Goal: Transaction & Acquisition: Book appointment/travel/reservation

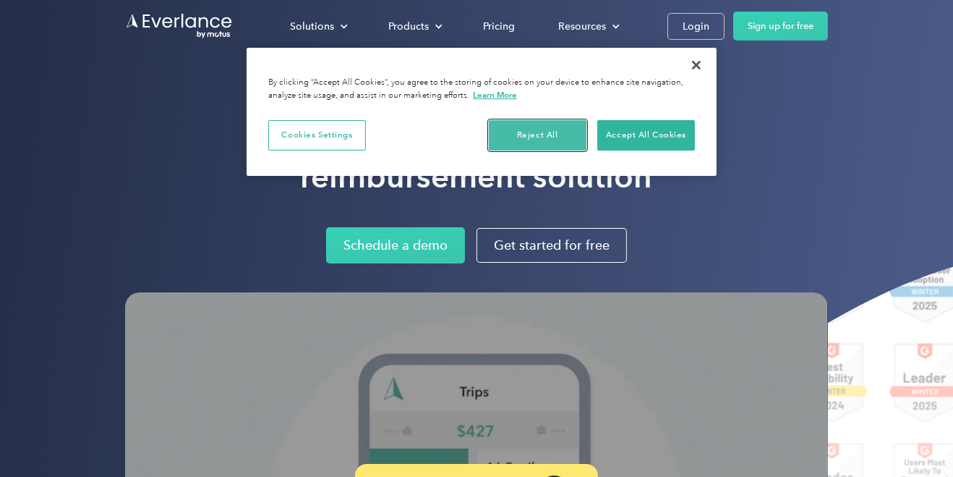
click at [549, 132] on button "Reject All" at bounding box center [538, 135] width 98 height 30
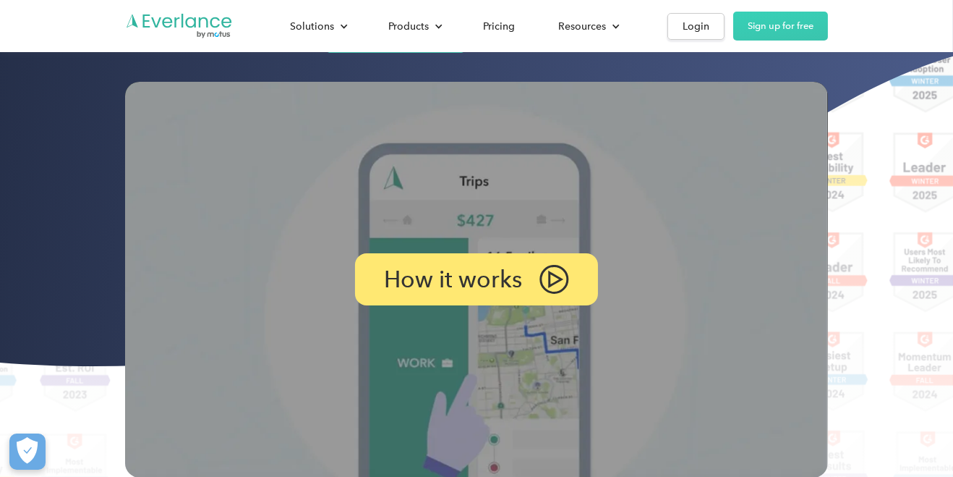
scroll to position [184, 0]
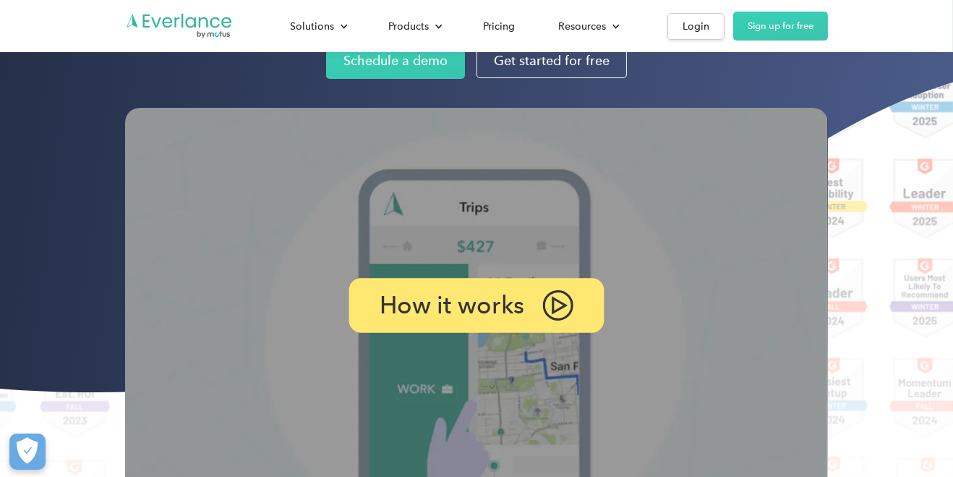
click at [557, 302] on img at bounding box center [557, 305] width 31 height 30
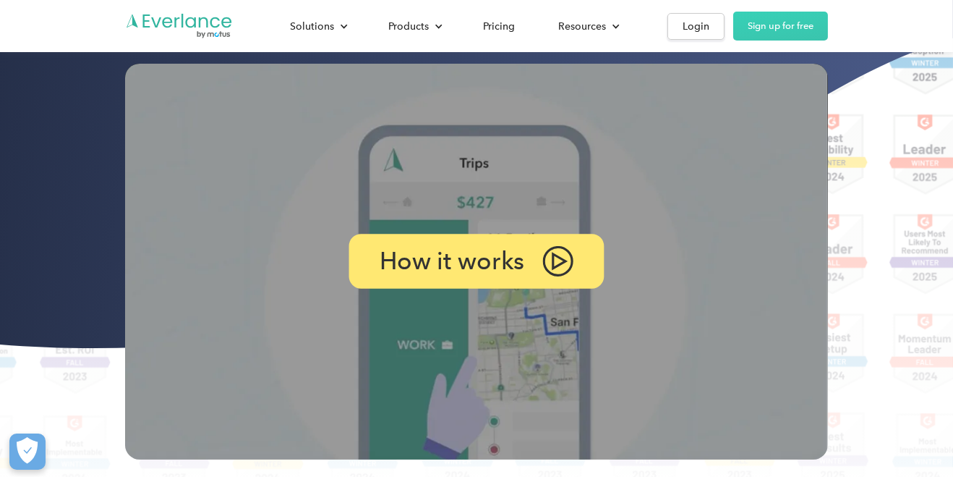
scroll to position [282, 0]
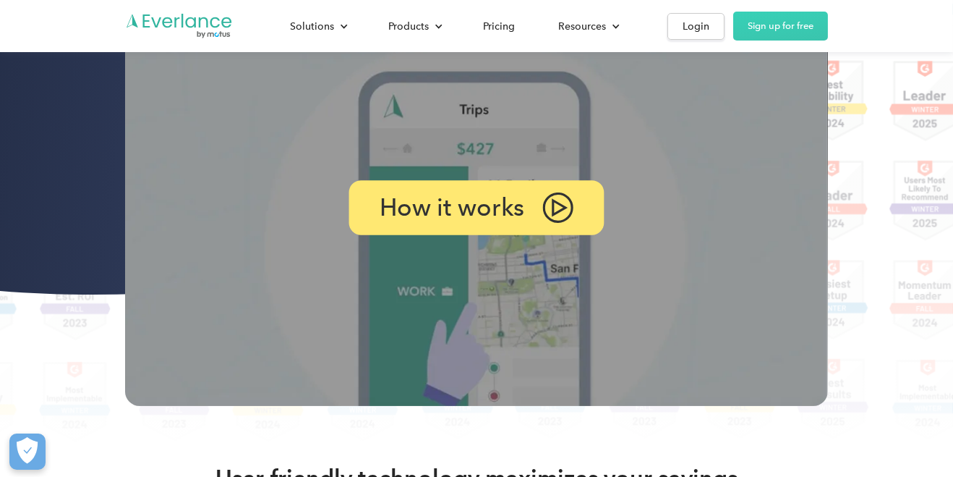
click at [565, 202] on img at bounding box center [557, 207] width 31 height 30
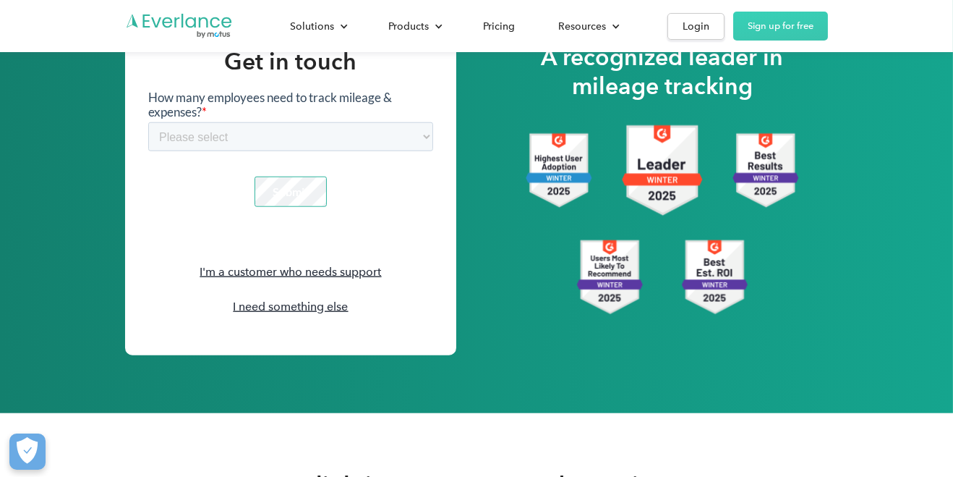
scroll to position [2092, 0]
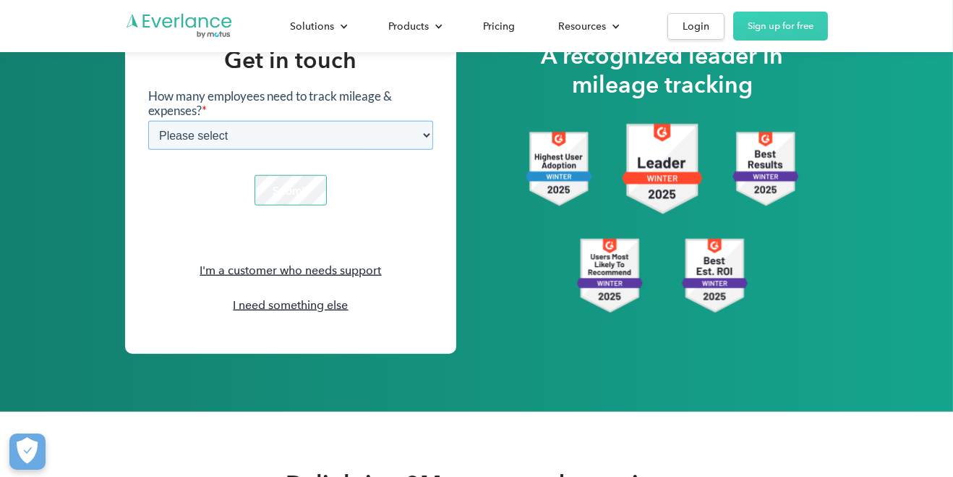
click at [391, 136] on select "Please select 1-4 5-19 20-39 40-99 100-299 300-599 600-999 1000+" at bounding box center [290, 134] width 285 height 29
click at [524, 329] on div "Get in touch I'm a customer who needs support I need something else A recognize…" at bounding box center [476, 180] width 703 height 347
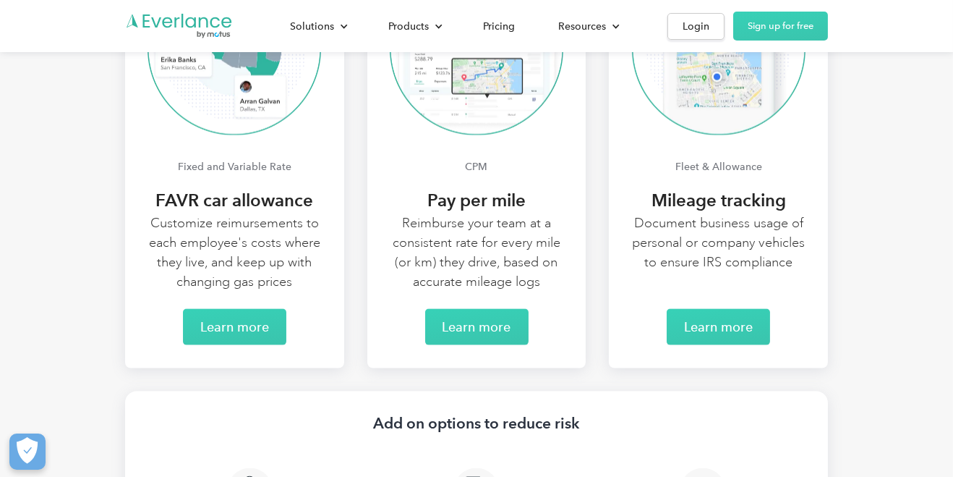
scroll to position [2964, 0]
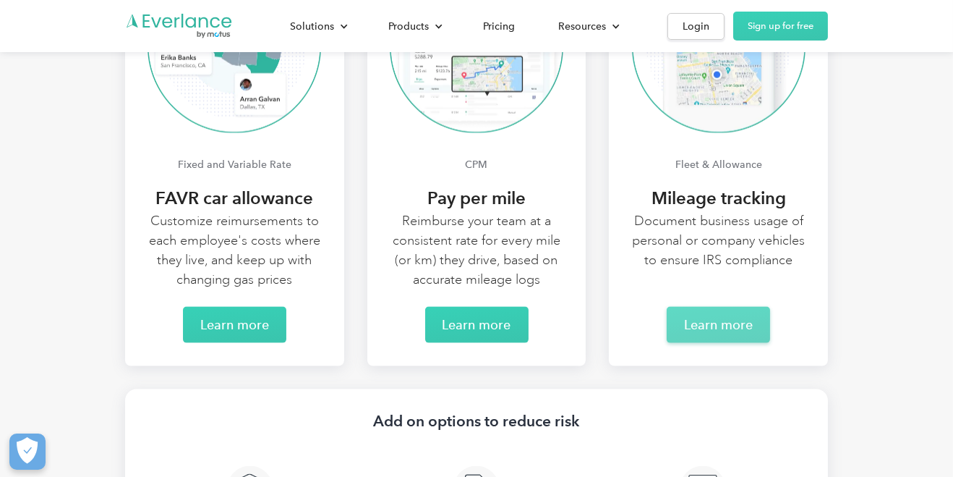
click at [748, 327] on link "Learn more" at bounding box center [718, 325] width 103 height 36
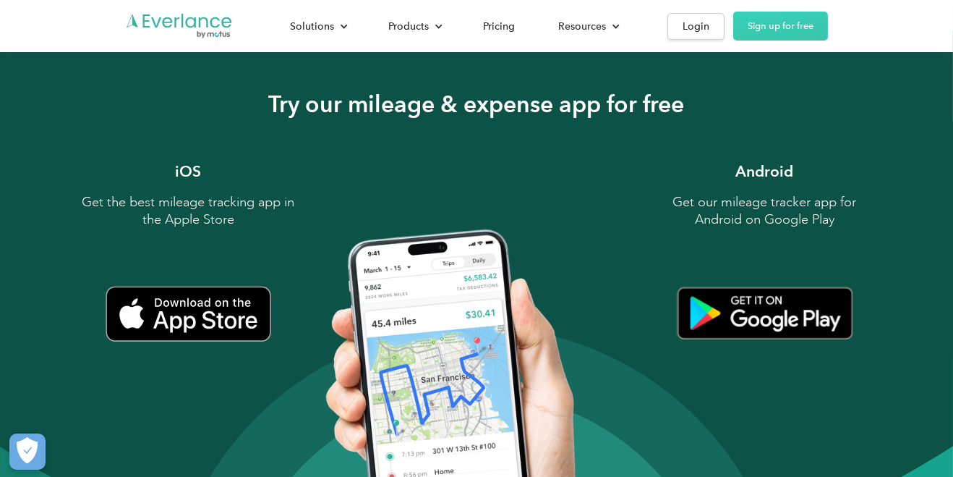
scroll to position [1353, 0]
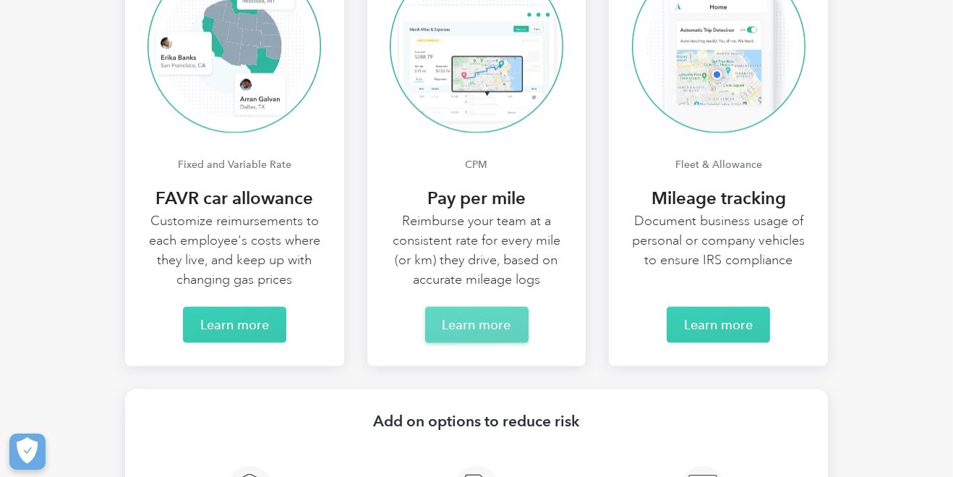
click at [487, 319] on link "Learn more" at bounding box center [476, 325] width 103 height 36
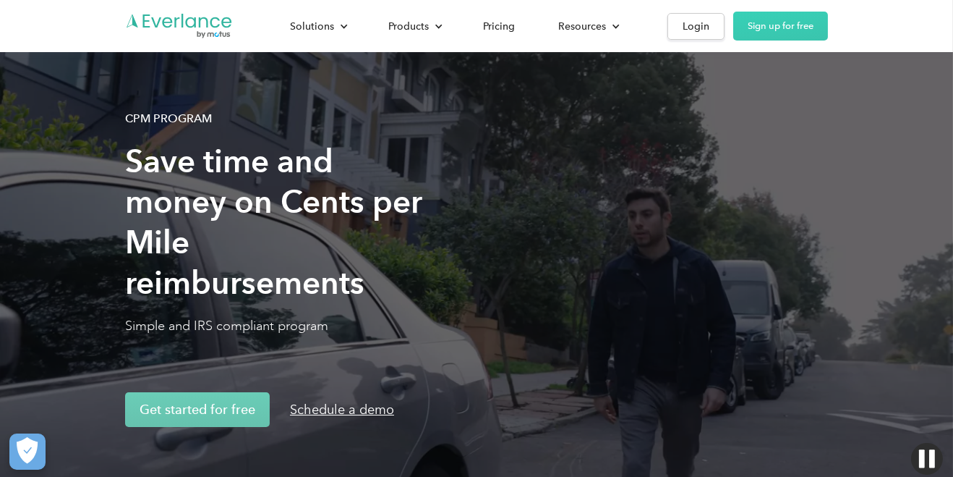
scroll to position [8, 0]
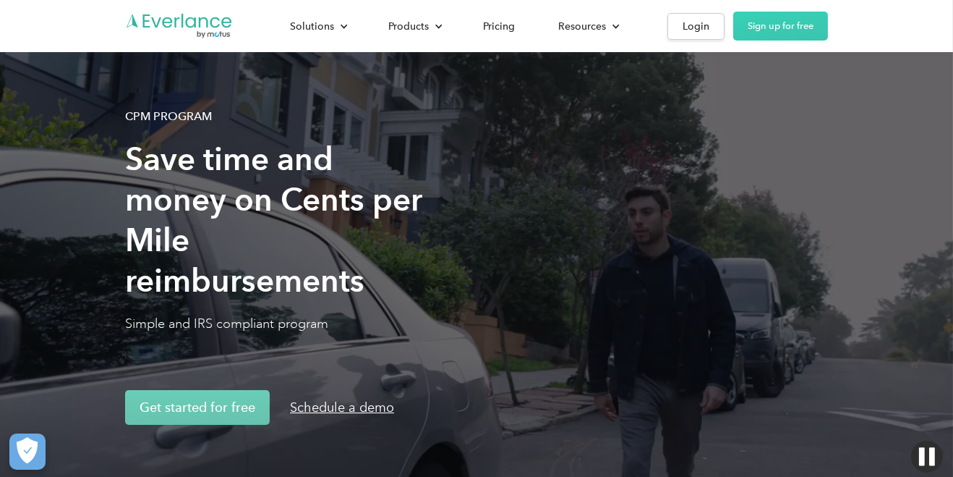
click at [367, 416] on link "Schedule a demo" at bounding box center [342, 407] width 133 height 35
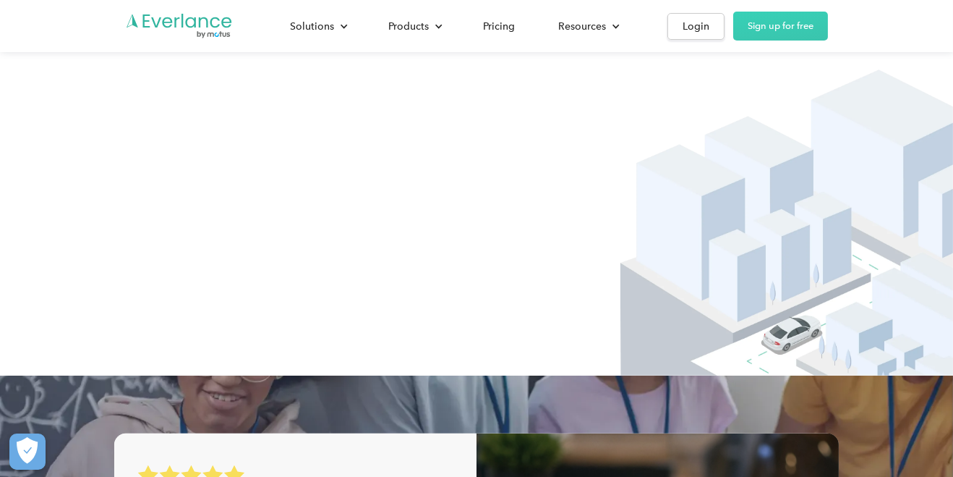
scroll to position [2033, 0]
